Goal: Task Accomplishment & Management: Use online tool/utility

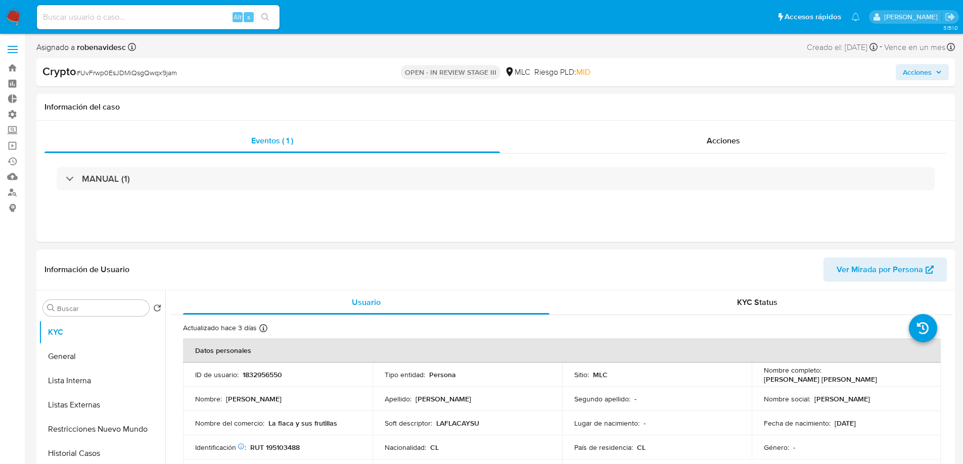
select select "10"
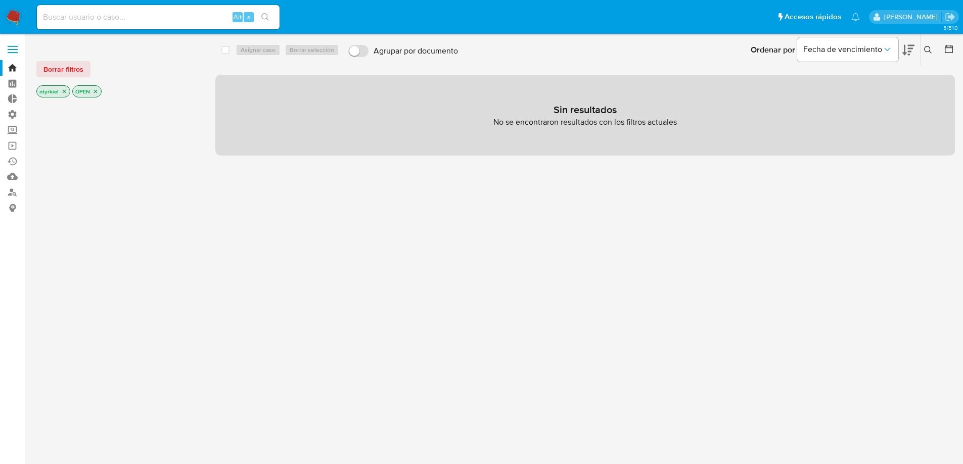
drag, startPoint x: 78, startPoint y: 73, endPoint x: 63, endPoint y: 80, distance: 17.0
click at [75, 70] on span "Borrar filtros" at bounding box center [63, 69] width 40 height 14
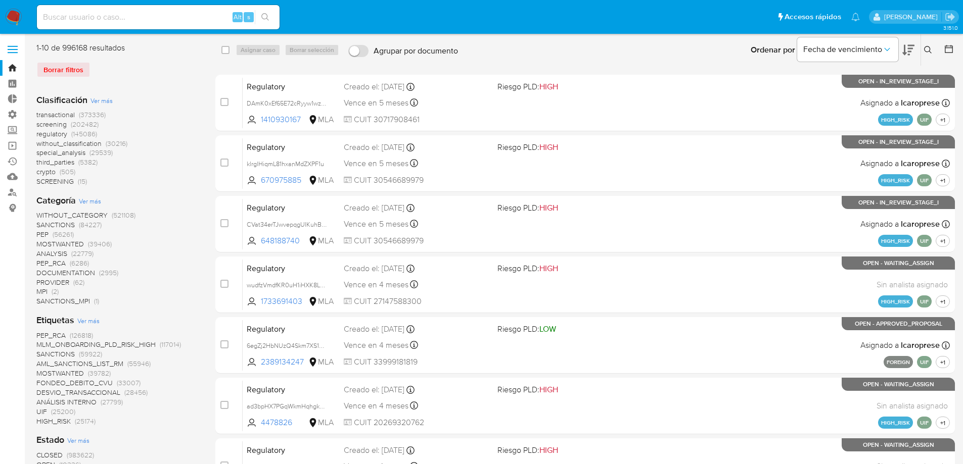
click at [51, 123] on span "screening" at bounding box center [51, 124] width 30 height 10
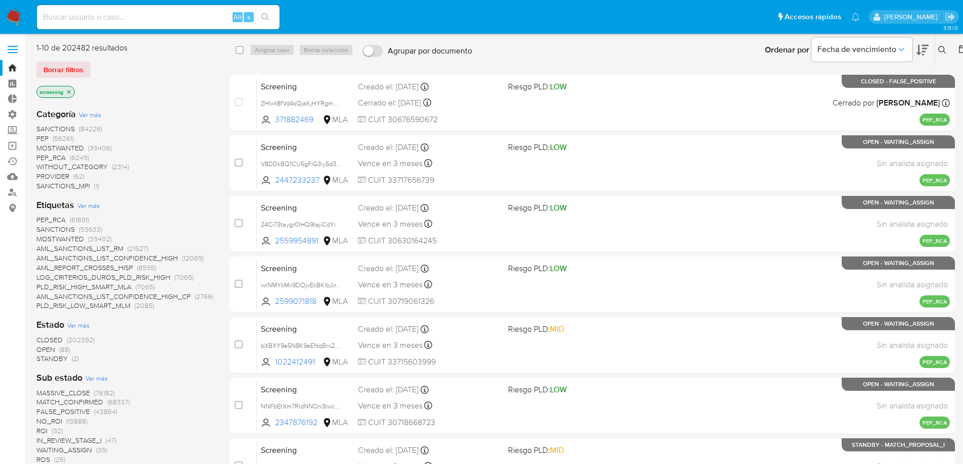
click at [57, 90] on p "screening" at bounding box center [55, 91] width 37 height 11
click at [72, 92] on icon "close-filter" at bounding box center [69, 92] width 6 height 6
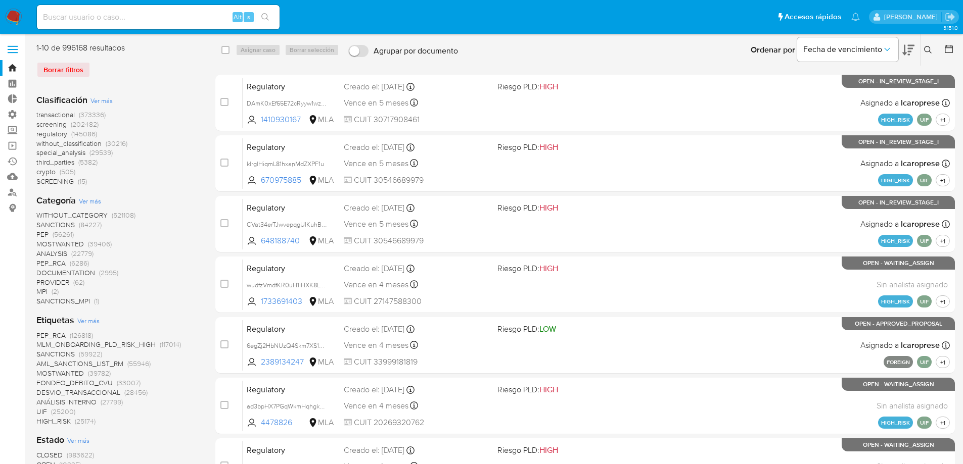
click at [49, 175] on span "crypto" at bounding box center [45, 172] width 19 height 10
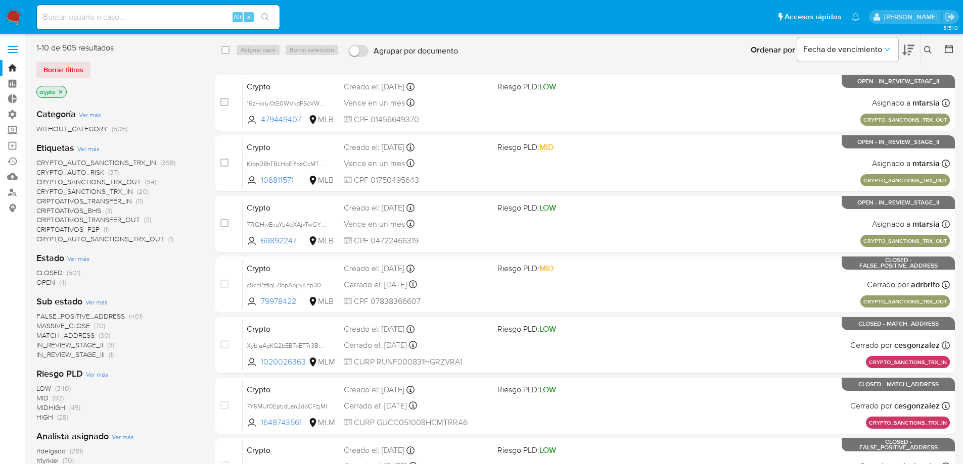
click at [78, 336] on span "MATCH_ADDRESS" at bounding box center [65, 336] width 58 height 10
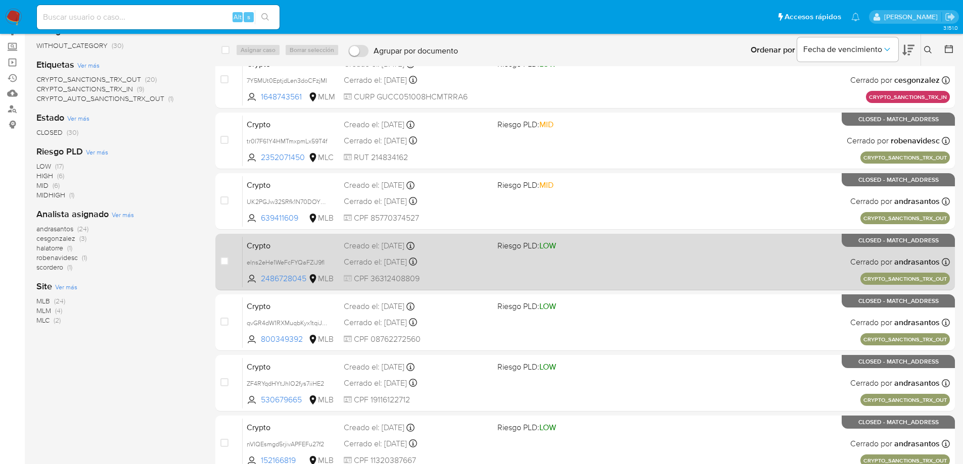
scroll to position [101, 0]
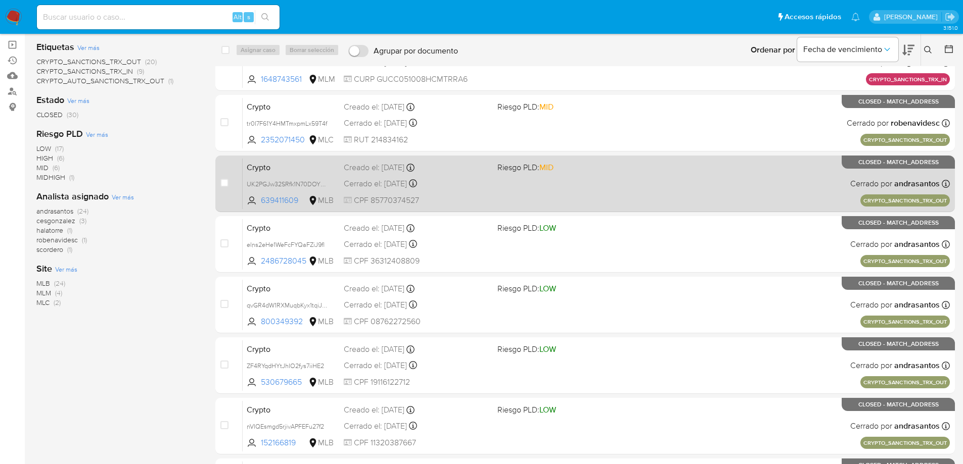
click at [467, 181] on div "Cerrado el: 01/07/2025 Cerrado el: 01/07/2025 18:17:45" at bounding box center [417, 183] width 146 height 11
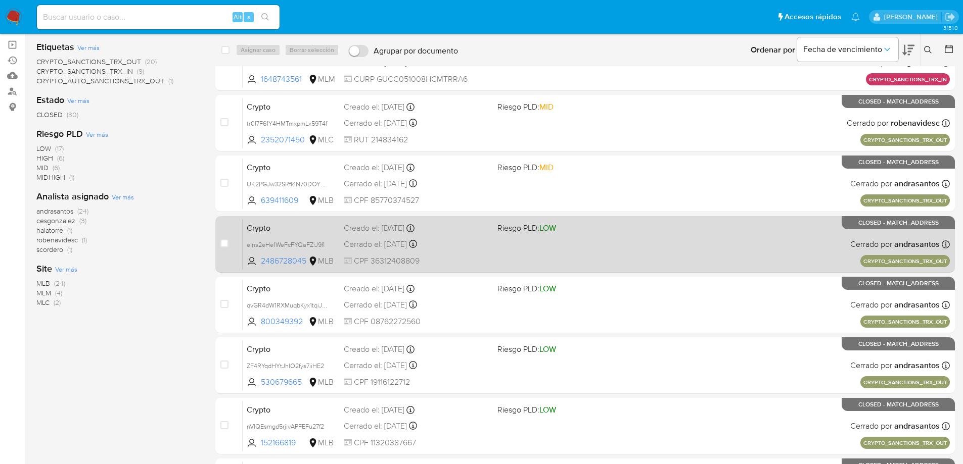
click at [472, 233] on div "Creado el: 17/06/2025 Creado el: 17/06/2025 15:23:23" at bounding box center [417, 228] width 146 height 11
click at [482, 255] on div "Crypto elns2eHe1WeFcFYQaFZiJ9fl 2486728045 MLB Riesgo PLD: LOW Creado el: 17/06…" at bounding box center [596, 244] width 707 height 51
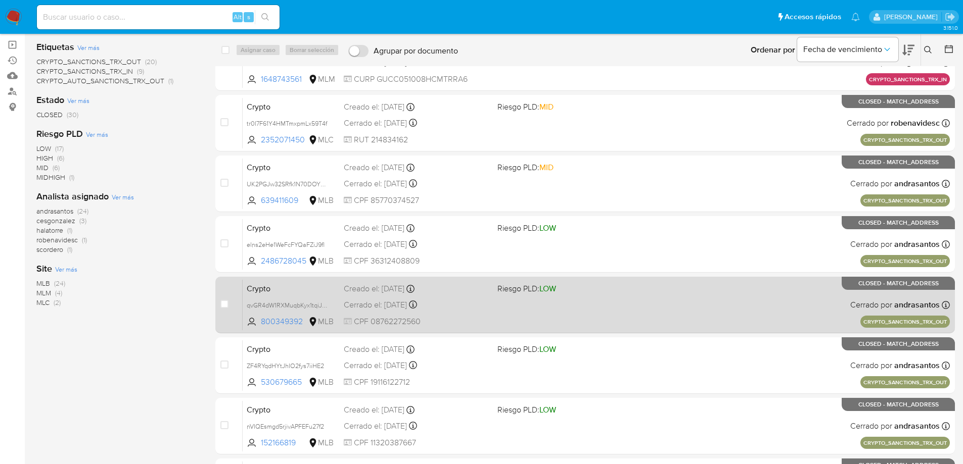
click at [460, 309] on div "Cerrado el: 18/07/2025 Cerrado el: 18/07/2025 15:57:12" at bounding box center [417, 305] width 146 height 11
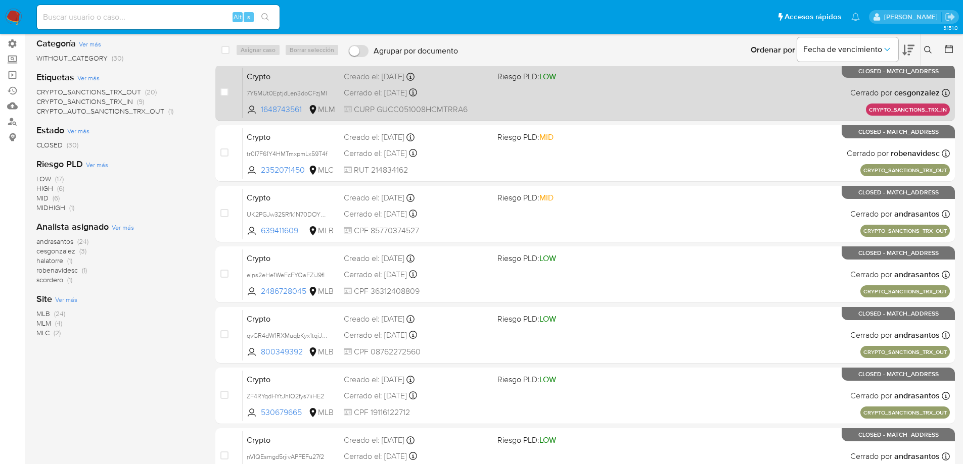
scroll to position [0, 0]
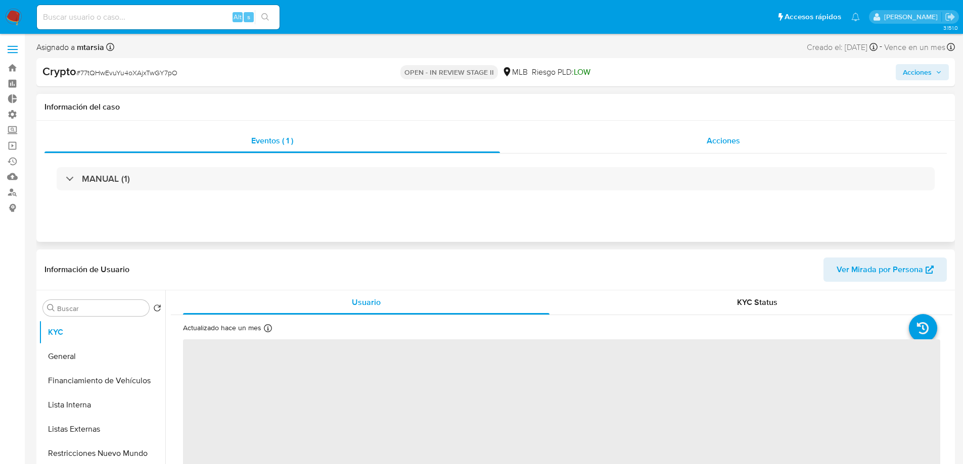
click at [646, 145] on span "Acciones" at bounding box center [723, 141] width 33 height 12
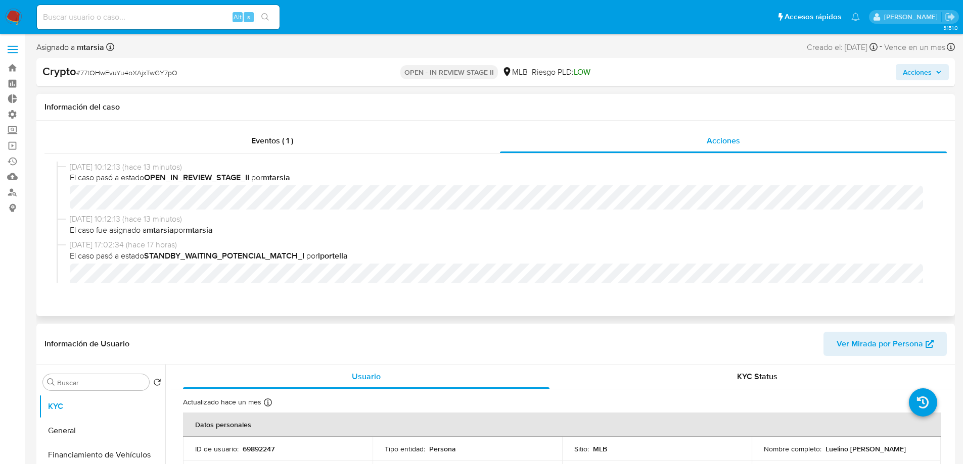
select select "10"
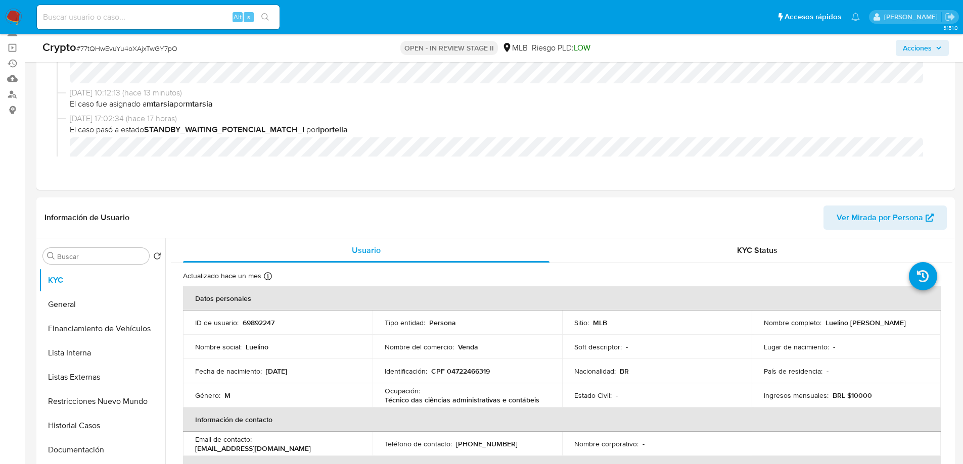
scroll to position [101, 0]
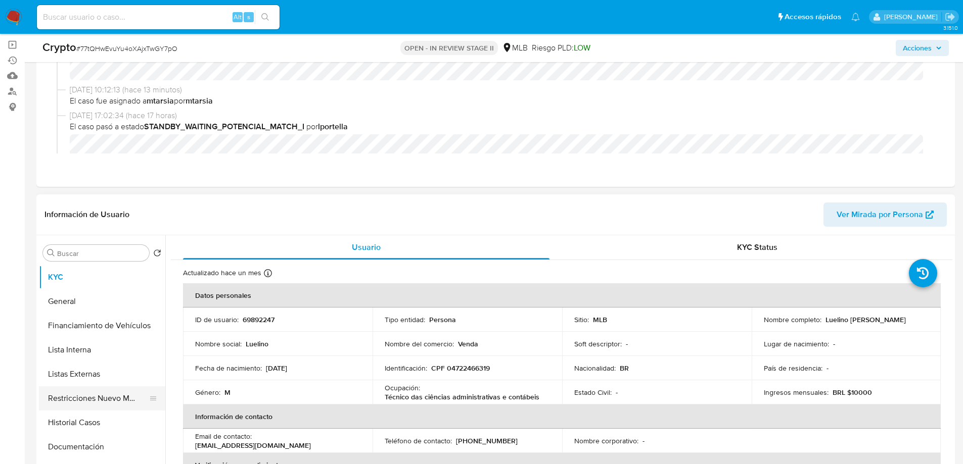
click at [81, 282] on button "Restricciones Nuevo Mundo" at bounding box center [98, 399] width 118 height 24
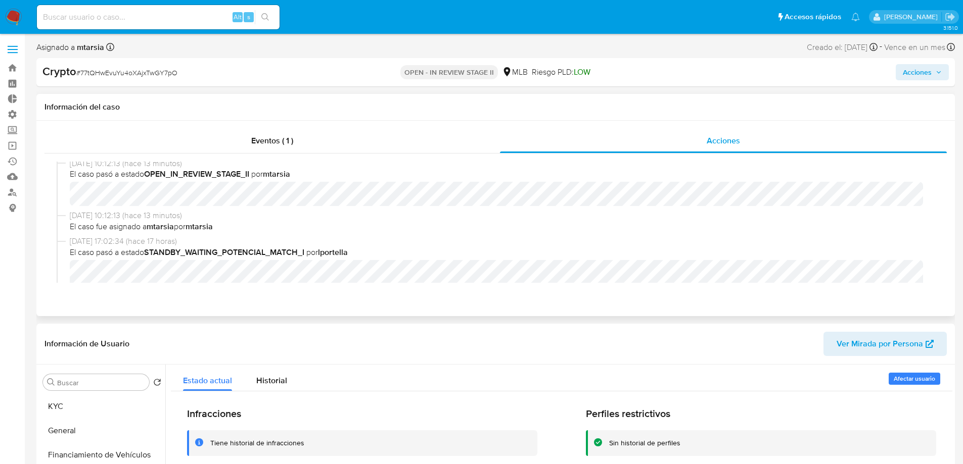
scroll to position [0, 0]
click at [12, 15] on img at bounding box center [13, 17] width 17 height 17
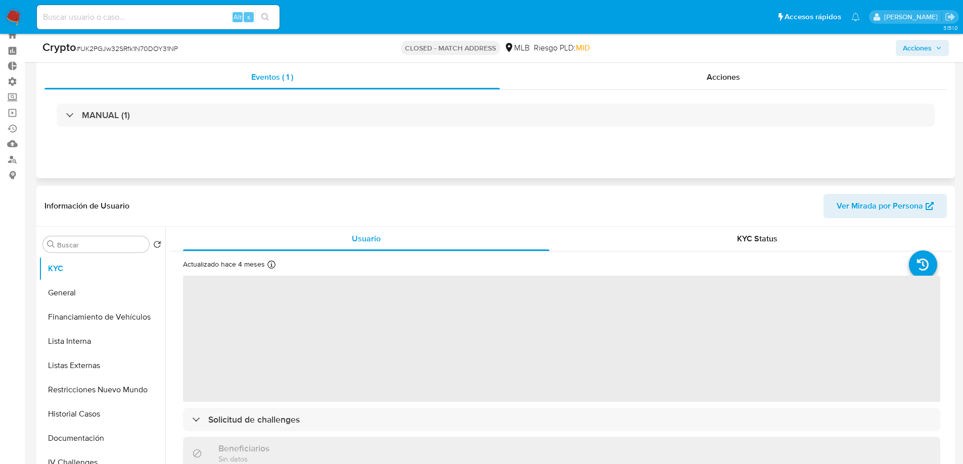
scroll to position [51, 0]
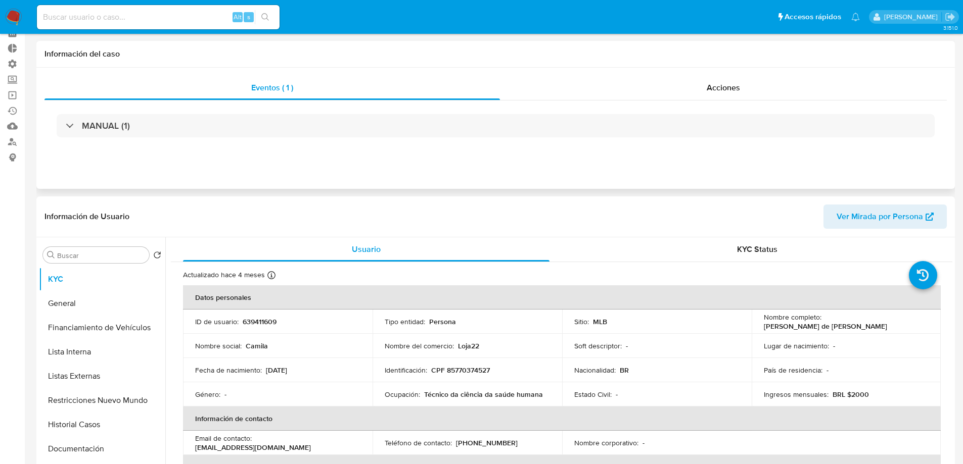
click at [727, 68] on div "Información del caso" at bounding box center [495, 54] width 918 height 27
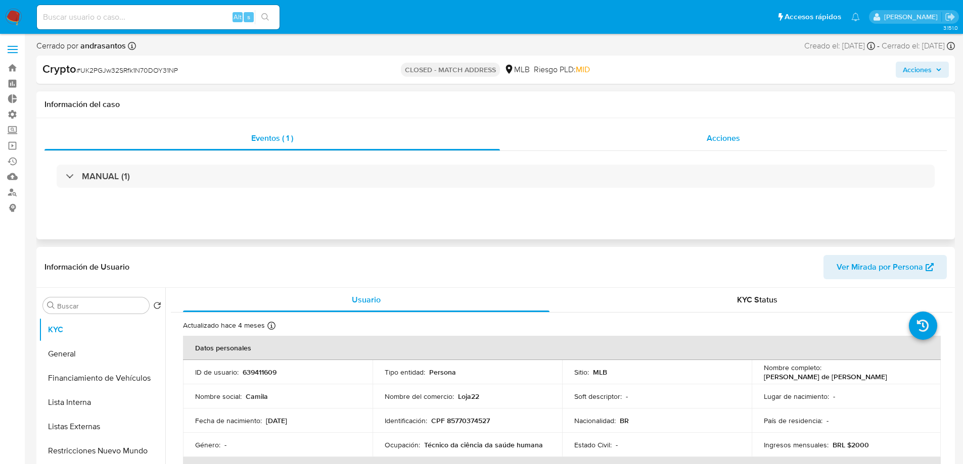
click at [719, 148] on div "Acciones" at bounding box center [723, 138] width 447 height 24
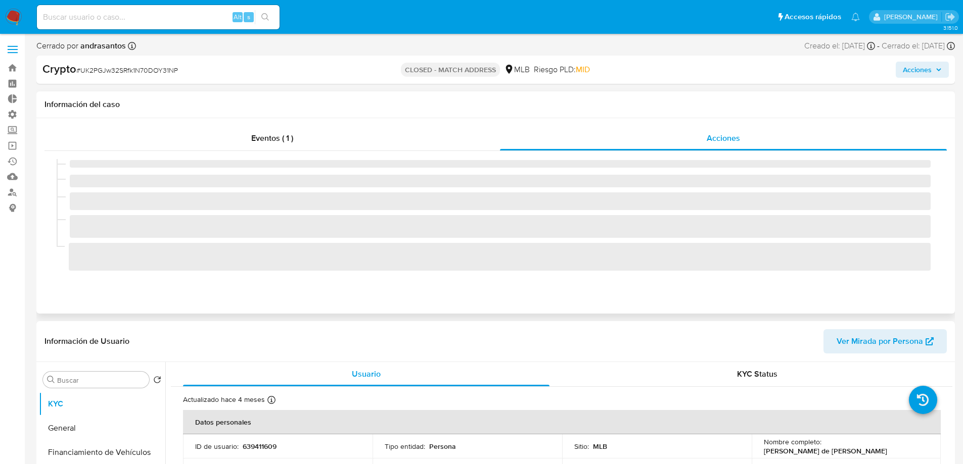
select select "10"
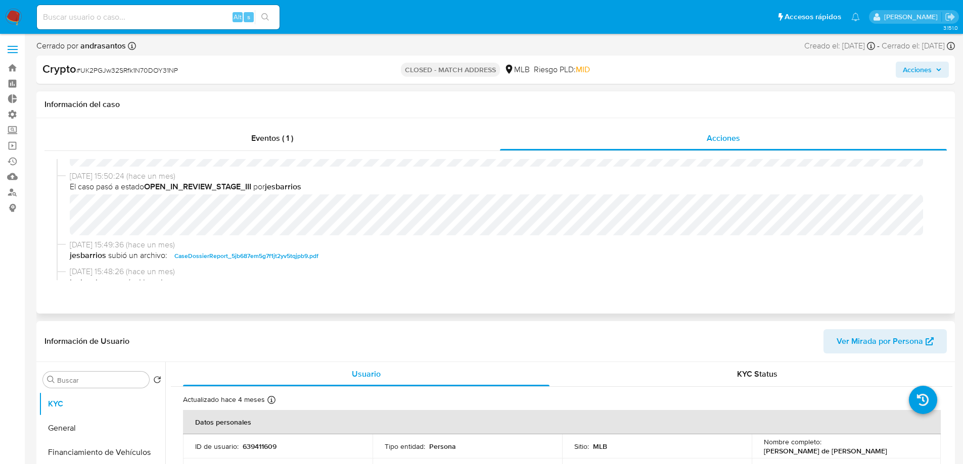
scroll to position [101, 0]
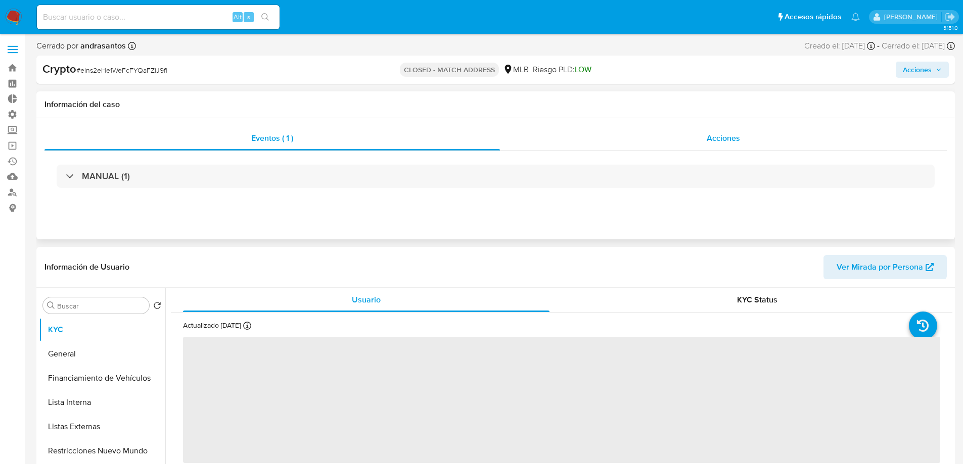
click at [735, 133] on span "Acciones" at bounding box center [723, 138] width 33 height 12
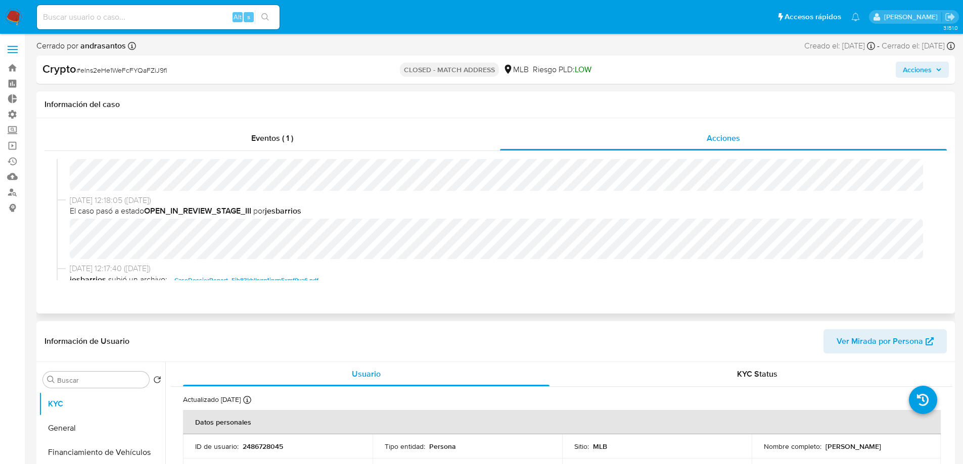
select select "10"
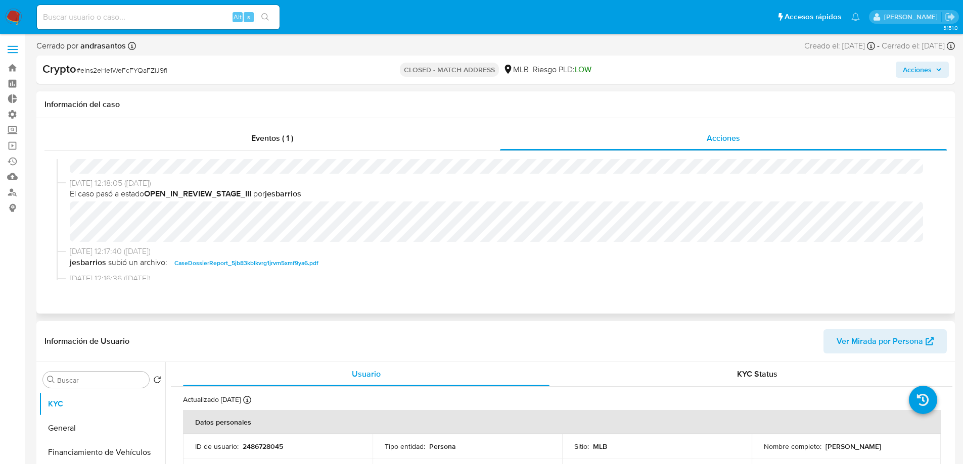
scroll to position [51, 0]
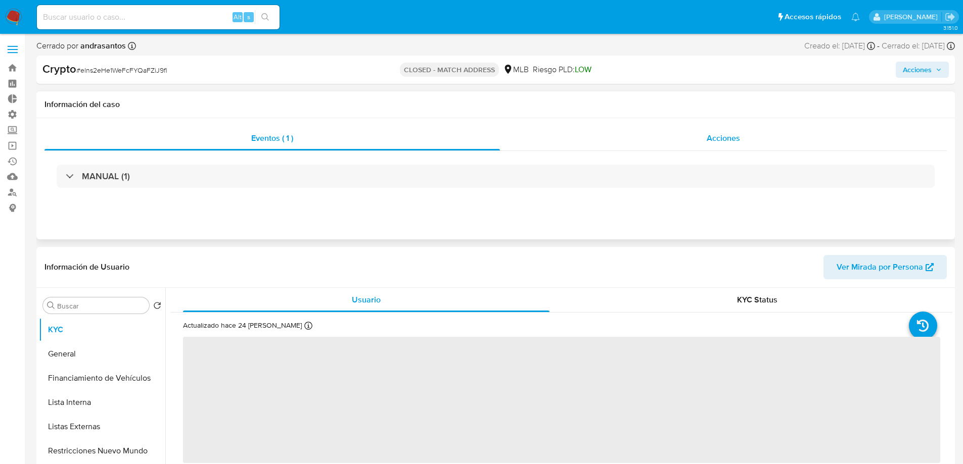
click at [699, 140] on div "Acciones" at bounding box center [723, 138] width 447 height 24
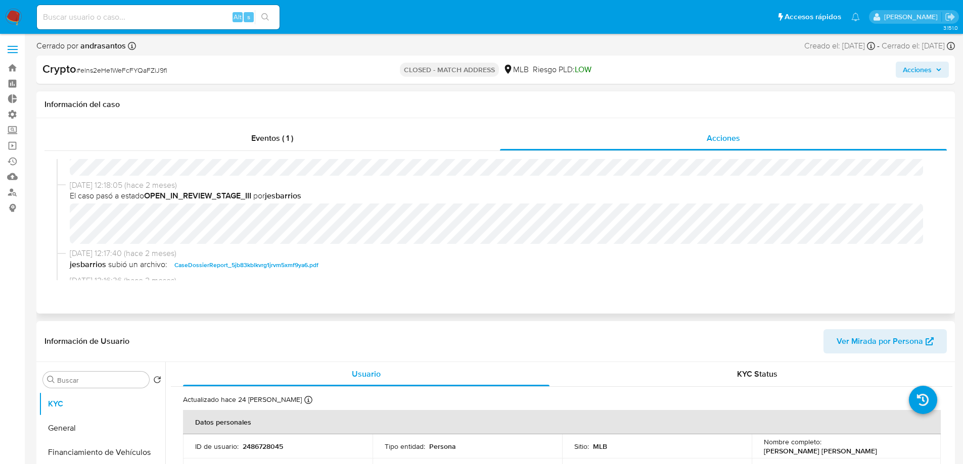
scroll to position [51, 0]
select select "10"
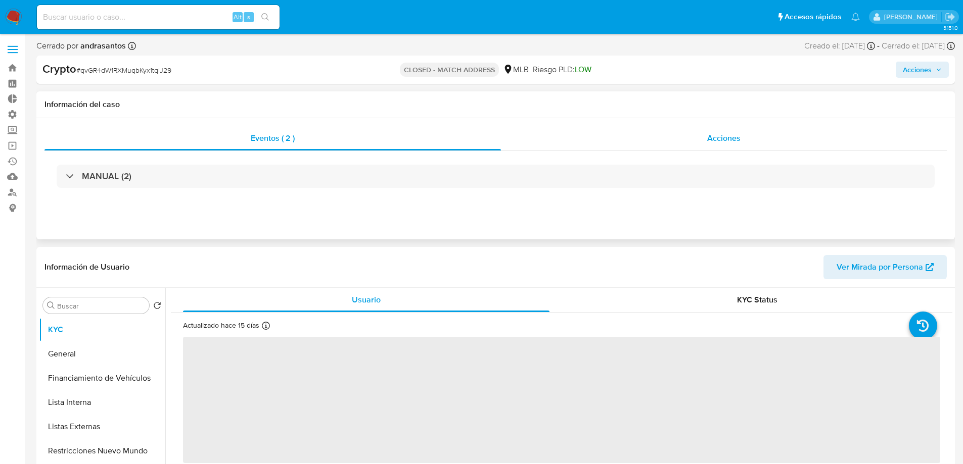
click at [708, 137] on span "Acciones" at bounding box center [723, 138] width 33 height 12
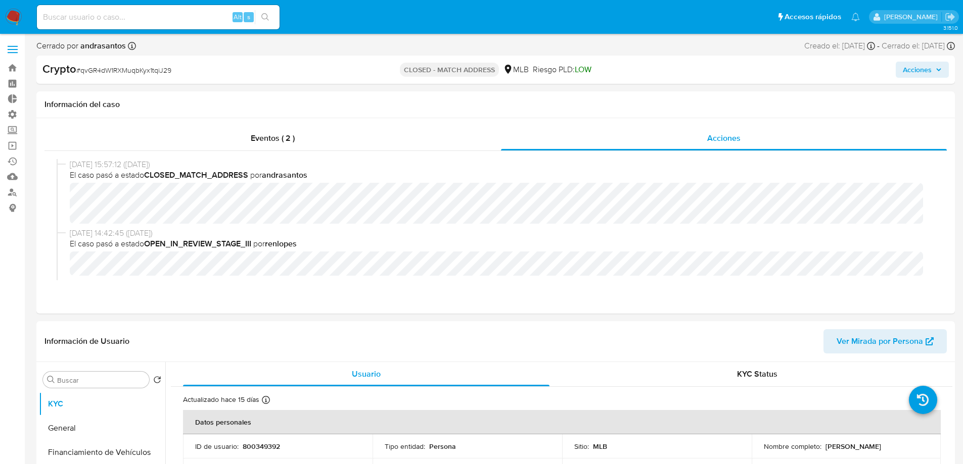
select select "10"
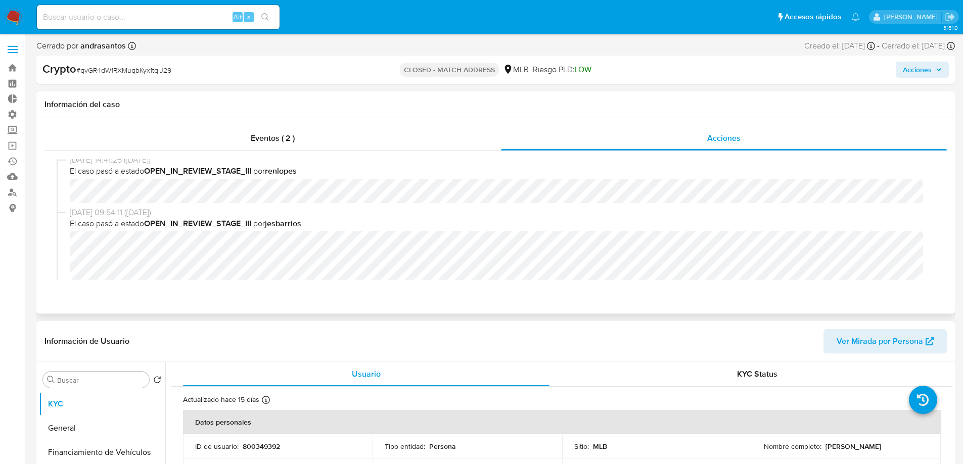
scroll to position [202, 0]
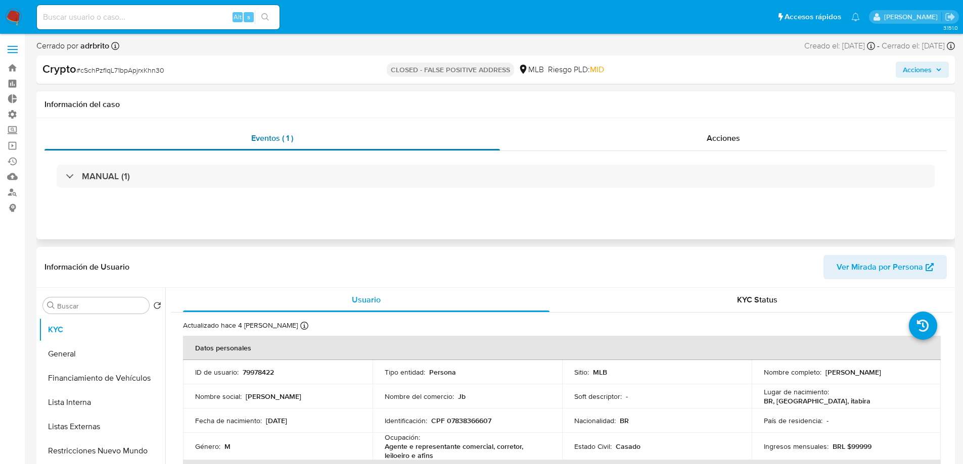
select select "10"
click at [646, 140] on span "Acciones" at bounding box center [723, 138] width 33 height 12
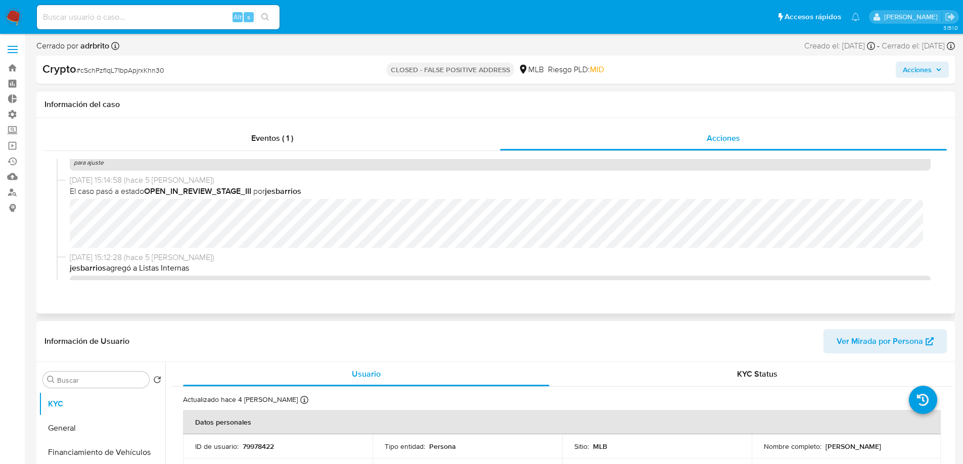
scroll to position [404, 0]
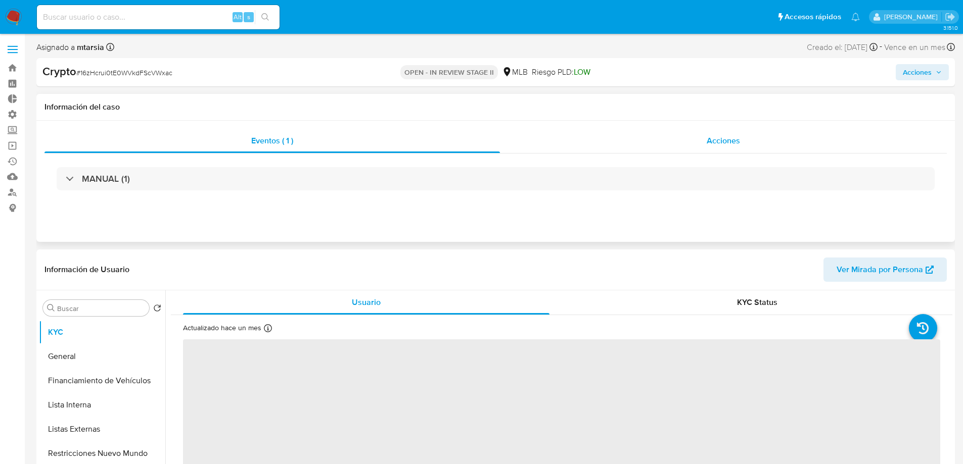
click at [733, 135] on span "Acciones" at bounding box center [723, 141] width 33 height 12
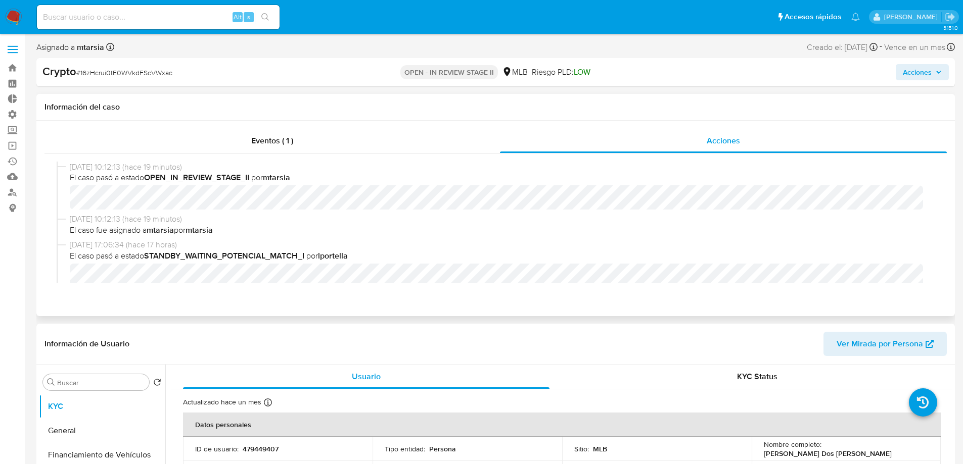
select select "10"
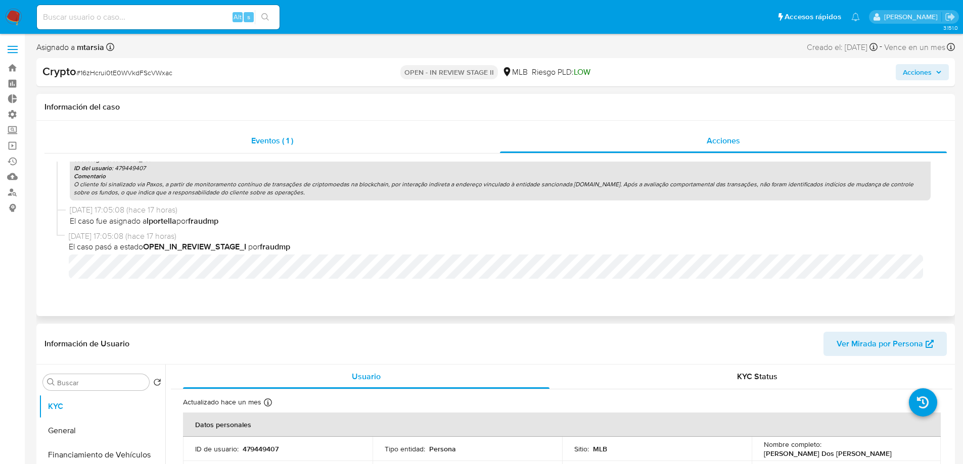
click at [293, 143] on span "Eventos ( 1 )" at bounding box center [272, 141] width 42 height 12
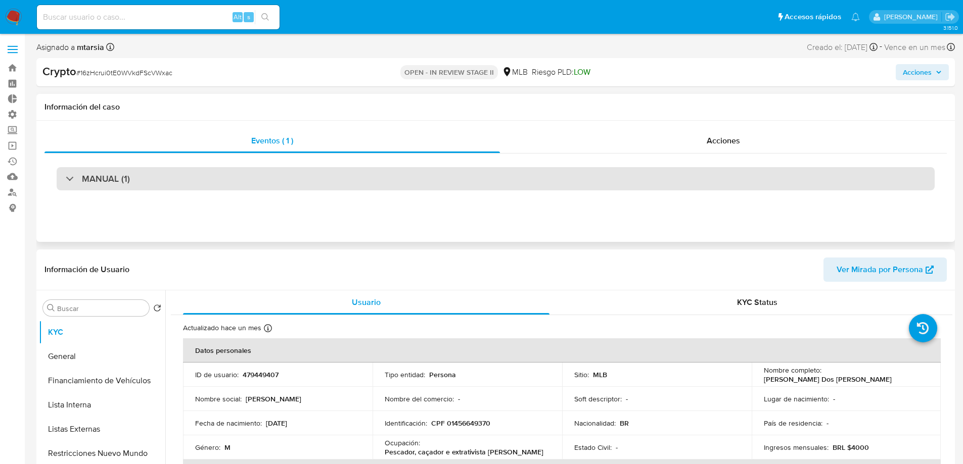
click at [248, 187] on div "MANUAL (1)" at bounding box center [496, 178] width 878 height 23
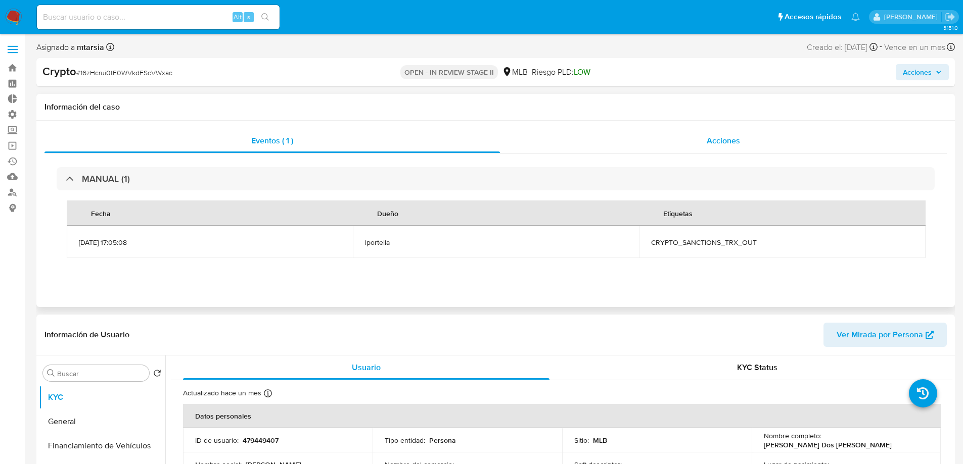
click at [723, 147] on div "Acciones" at bounding box center [723, 141] width 447 height 24
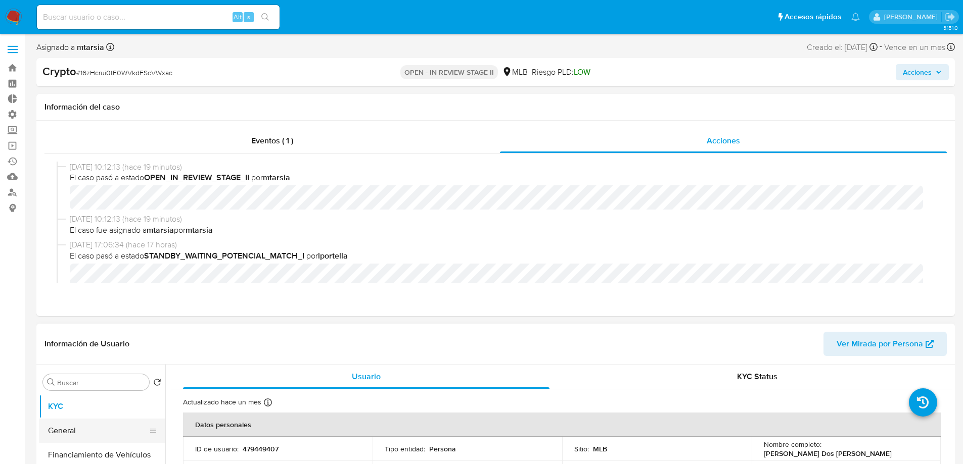
click at [75, 436] on button "General" at bounding box center [98, 431] width 118 height 24
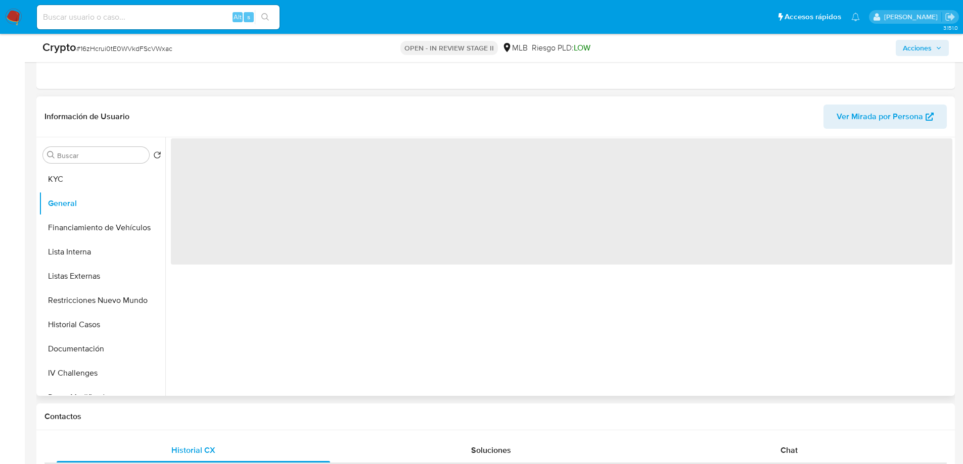
scroll to position [202, 0]
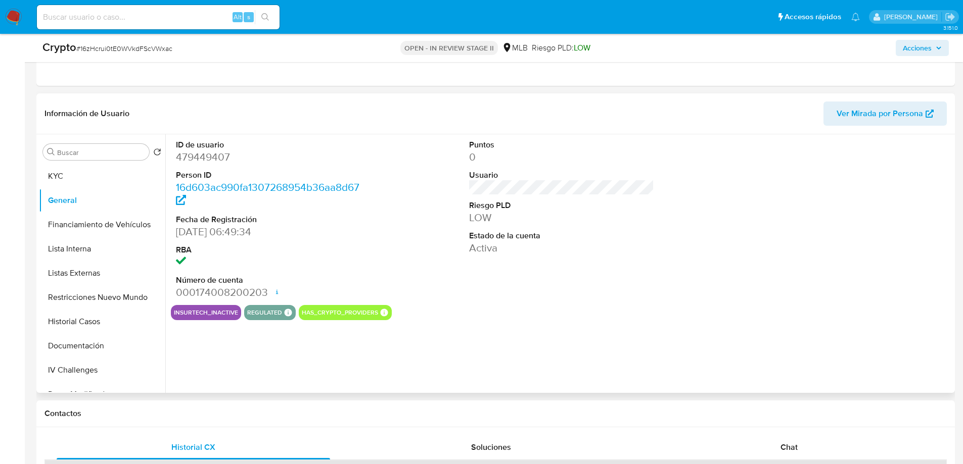
click at [201, 161] on dd "479449407" at bounding box center [268, 157] width 185 height 14
copy dd "479449407"
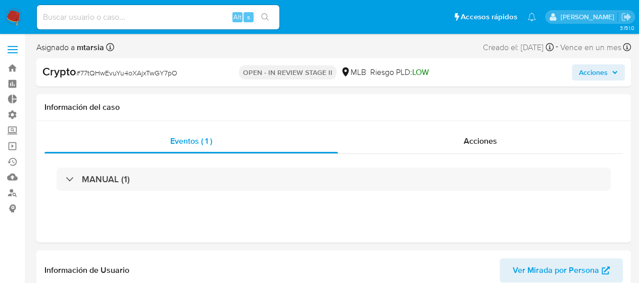
select select "10"
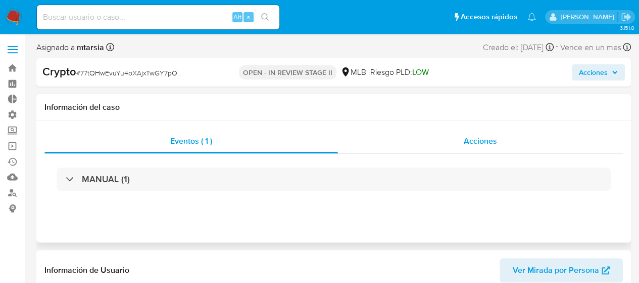
click at [491, 135] on span "Acciones" at bounding box center [480, 141] width 33 height 12
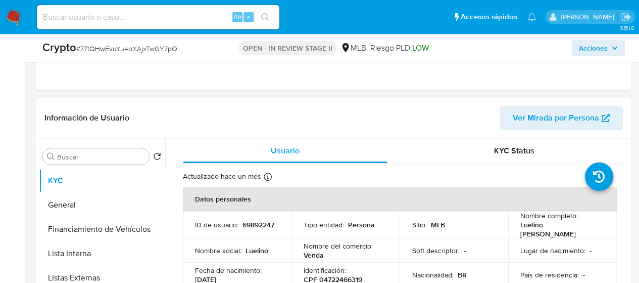
scroll to position [230, 0]
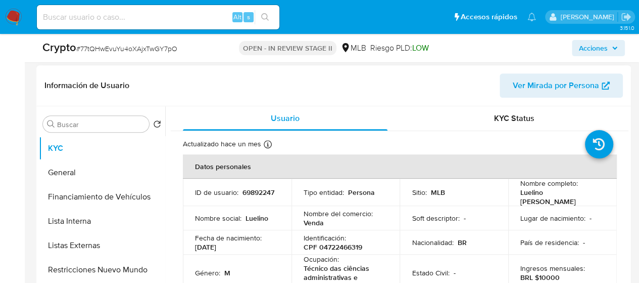
click at [243, 193] on p "69892247" at bounding box center [259, 191] width 32 height 9
copy p "69892247"
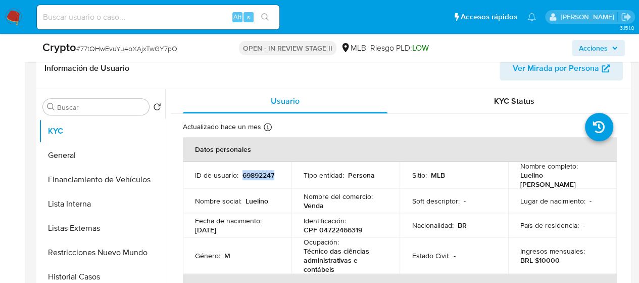
scroll to position [28, 0]
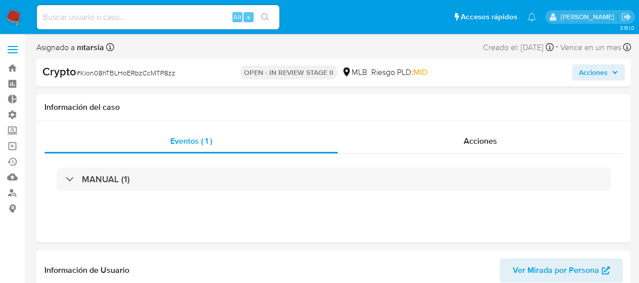
select select "10"
